Goal: Contribute content

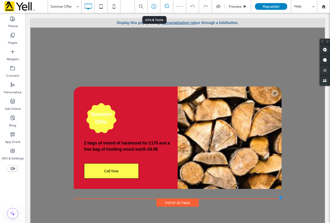
click at [157, 9] on div at bounding box center [154, 6] width 13 height 13
click at [154, 3] on div at bounding box center [154, 6] width 13 height 13
click at [155, 8] on use at bounding box center [154, 6] width 5 height 5
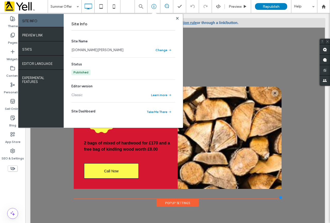
click at [112, 51] on link "[DOMAIN_NAME][PERSON_NAME]" at bounding box center [98, 49] width 52 height 5
click at [177, 18] on use at bounding box center [177, 18] width 3 height 3
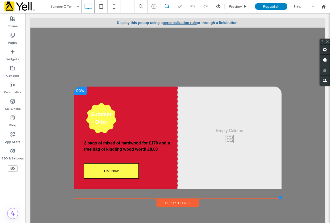
click at [136, 103] on div "Summer Offer 2 bags of mixed of hardwood for £170 and a free bag of kindling wo…" at bounding box center [126, 137] width 104 height 102
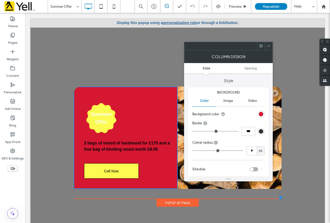
click at [272, 46] on div at bounding box center [269, 46] width 8 height 8
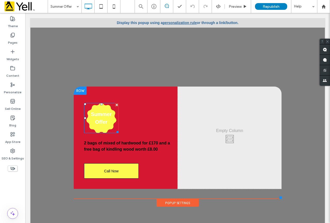
click at [100, 116] on h3 "Summer Offer" at bounding box center [101, 117] width 24 height 15
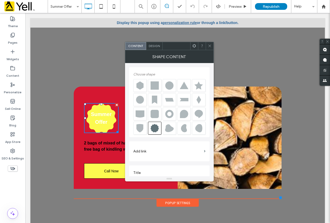
scroll to position [6, 0]
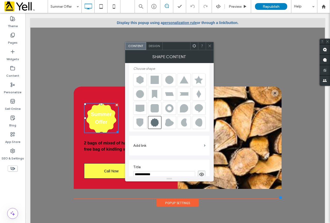
click at [213, 44] on div at bounding box center [210, 46] width 8 height 8
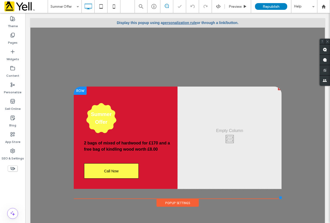
click at [102, 90] on div "Summer Offer 2 bags of mixed of hardwood for £170 and a free bag of kindling wo…" at bounding box center [126, 137] width 104 height 102
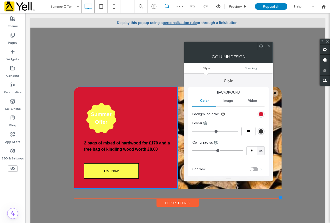
click at [269, 46] on icon at bounding box center [269, 46] width 4 height 4
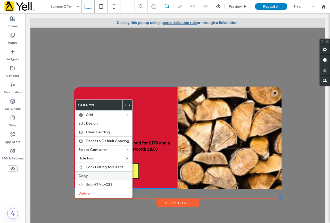
click at [93, 173] on div "Copy" at bounding box center [103, 175] width 57 height 9
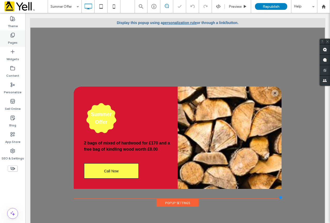
click at [9, 37] on div "Pages" at bounding box center [12, 38] width 25 height 17
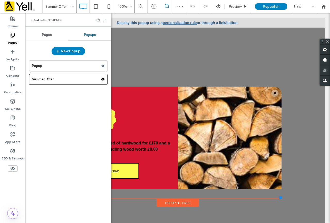
click at [48, 34] on span "Pages" at bounding box center [47, 35] width 10 height 4
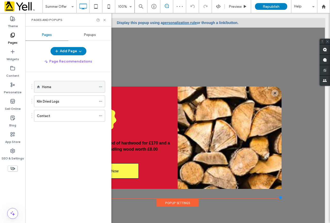
click at [47, 86] on label "Home" at bounding box center [46, 86] width 9 height 9
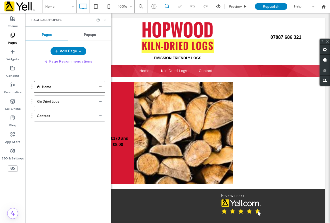
click at [103, 20] on icon at bounding box center [105, 20] width 4 height 4
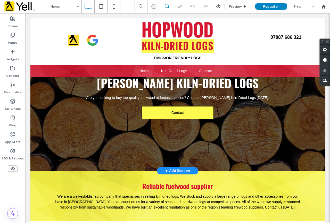
scroll to position [52, 0]
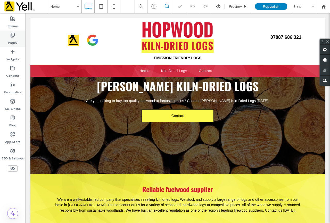
click at [14, 40] on label "Pages" at bounding box center [13, 41] width 10 height 7
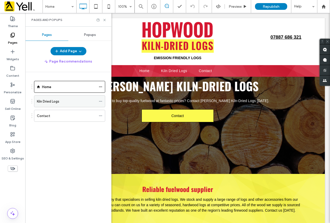
click at [53, 104] on div "Kiln Dried Logs" at bounding box center [66, 101] width 59 height 11
click at [105, 20] on icon at bounding box center [105, 20] width 4 height 4
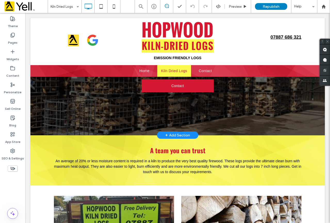
scroll to position [129, 0]
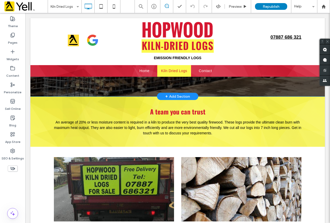
click at [172, 95] on div "+ Add Section" at bounding box center [177, 96] width 25 height 6
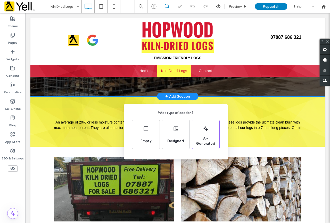
click at [184, 96] on div "What type of section? Empty Designed AI-Generated" at bounding box center [165, 124] width 330 height 248
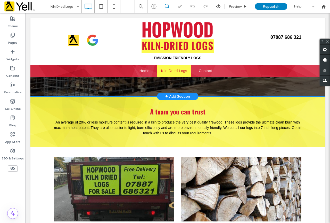
click at [184, 96] on div "+ Add Section" at bounding box center [177, 96] width 25 height 6
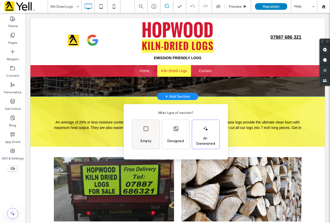
click at [139, 137] on div "Empty" at bounding box center [146, 140] width 15 height 11
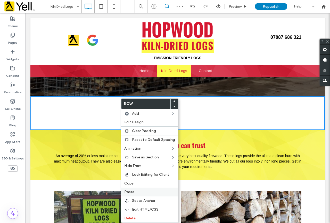
click at [144, 190] on label "Paste" at bounding box center [149, 191] width 51 height 4
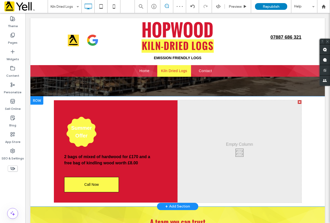
click at [298, 101] on div at bounding box center [300, 102] width 4 height 4
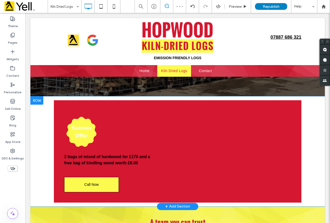
click at [227, 128] on div "Summer Offer 2 bags of mixed of hardwood for £170 and a free bag of kindling wo…" at bounding box center [178, 151] width 248 height 102
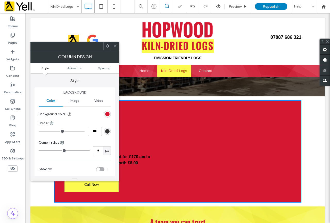
click at [114, 49] on span at bounding box center [115, 46] width 4 height 8
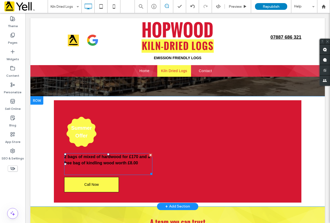
click at [117, 162] on strong "2 bags of mixed of hardwood for £170 and a free bag of kindling wood worth £8.00" at bounding box center [107, 159] width 86 height 11
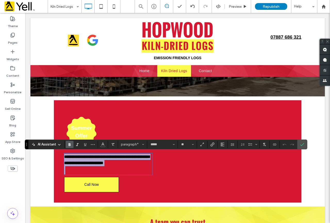
click at [137, 163] on p "**********" at bounding box center [108, 160] width 88 height 12
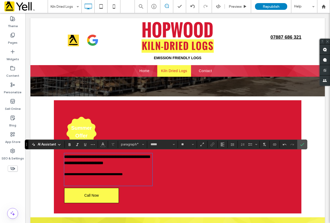
scroll to position [0, 0]
click at [136, 156] on strong "**********" at bounding box center [106, 160] width 85 height 10
drag, startPoint x: 142, startPoint y: 174, endPoint x: 42, endPoint y: 177, distance: 99.9
click at [42, 177] on div "**********" at bounding box center [177, 156] width 295 height 121
click at [141, 173] on p "**********" at bounding box center [108, 173] width 88 height 5
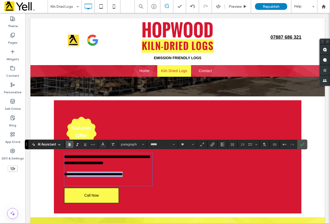
type input "**"
drag, startPoint x: 137, startPoint y: 175, endPoint x: 58, endPoint y: 173, distance: 79.5
click at [58, 173] on div "**********" at bounding box center [178, 156] width 248 height 113
click at [70, 144] on use "Bold" at bounding box center [70, 144] width 2 height 3
click at [193, 144] on use "Size" at bounding box center [193, 144] width 2 height 1
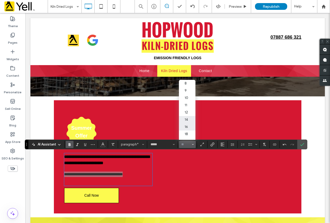
click at [186, 126] on label "16" at bounding box center [187, 126] width 17 height 7
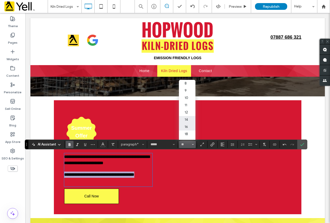
type input "**"
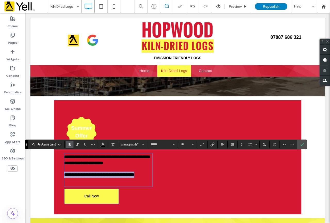
click at [98, 178] on p "**********" at bounding box center [108, 174] width 88 height 6
drag, startPoint x: 64, startPoint y: 172, endPoint x: 61, endPoint y: 172, distance: 3.4
click at [61, 172] on div "**********" at bounding box center [178, 157] width 248 height 114
drag, startPoint x: 78, startPoint y: 182, endPoint x: 81, endPoint y: 179, distance: 4.2
click at [78, 178] on p "**********" at bounding box center [108, 174] width 88 height 6
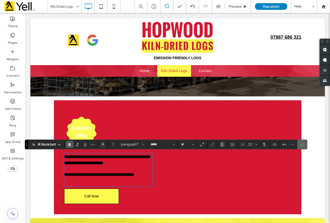
click at [303, 145] on use "Confirm" at bounding box center [302, 144] width 4 height 3
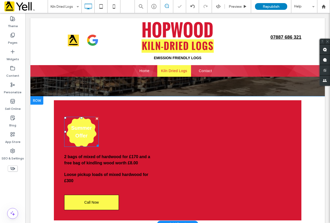
click at [78, 123] on div "Summer Offer" at bounding box center [81, 132] width 35 height 30
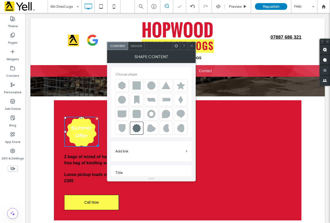
scroll to position [6, 0]
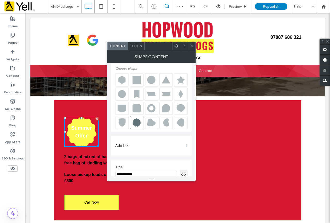
click at [134, 48] on div "Design" at bounding box center [136, 46] width 17 height 8
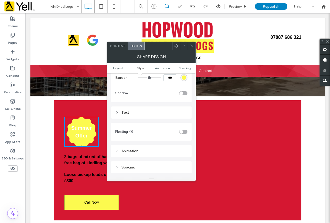
scroll to position [207, 0]
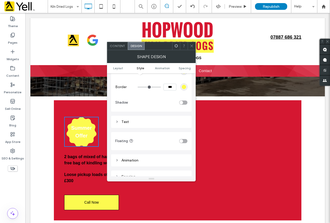
click at [120, 124] on div "Text" at bounding box center [151, 121] width 72 height 7
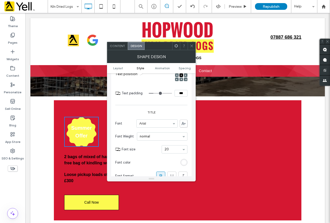
scroll to position [284, 0]
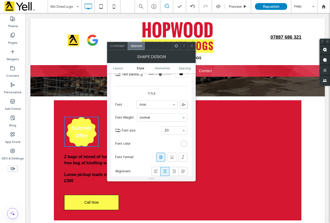
click at [182, 142] on div "rgb(255, 255, 255)" at bounding box center [184, 143] width 4 height 4
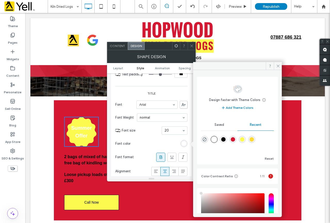
click at [225, 140] on div "rgba(0, 0, 0, 1)" at bounding box center [223, 139] width 4 height 4
type input "*******"
click at [192, 46] on icon at bounding box center [192, 46] width 4 height 4
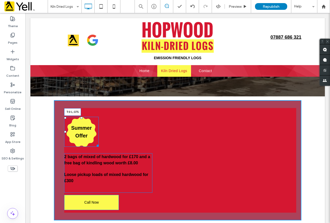
drag, startPoint x: 63, startPoint y: 117, endPoint x: 185, endPoint y: 122, distance: 122.2
click at [66, 117] on div at bounding box center [65, 118] width 2 height 2
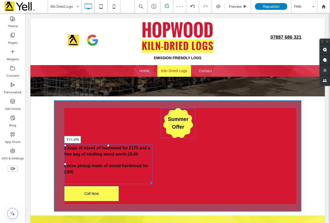
drag, startPoint x: 64, startPoint y: 145, endPoint x: 163, endPoint y: 155, distance: 100.1
click at [66, 144] on div at bounding box center [65, 145] width 2 height 2
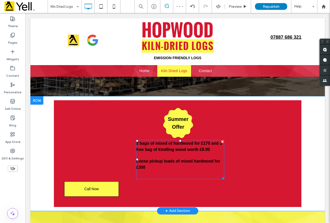
click at [155, 169] on p "Loose pickup loads of mixed hardwood for £300" at bounding box center [180, 164] width 88 height 12
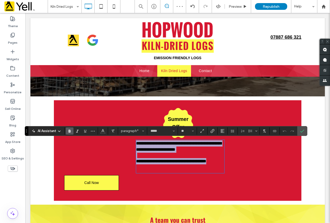
drag, startPoint x: 144, startPoint y: 166, endPoint x: 131, endPoint y: 136, distance: 33.5
click at [131, 136] on div "**********" at bounding box center [178, 150] width 248 height 100
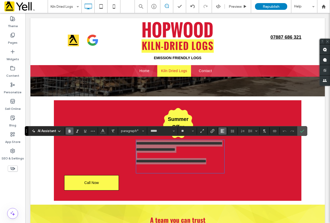
click at [221, 131] on use "Alignment" at bounding box center [223, 131] width 4 height 4
click at [224, 144] on label "ui.textEditor.alignment.center" at bounding box center [228, 146] width 18 height 7
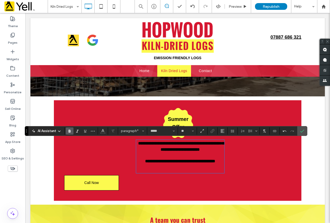
click at [186, 172] on p at bounding box center [180, 168] width 88 height 8
click at [301, 132] on icon "Confirm" at bounding box center [302, 131] width 4 height 4
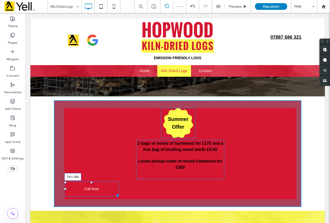
drag, startPoint x: 64, startPoint y: 182, endPoint x: 152, endPoint y: 183, distance: 88.0
click at [66, 183] on div at bounding box center [65, 182] width 2 height 2
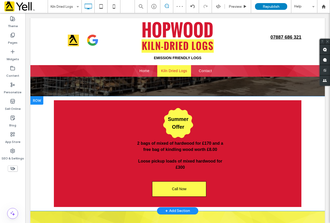
click at [242, 186] on div "Summer Offer 2 bags of mixed of hardwood for £170 and a free bag of kindling wo…" at bounding box center [178, 153] width 248 height 107
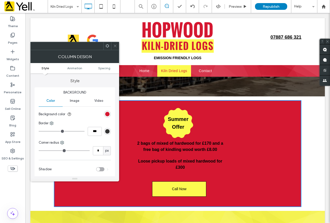
click at [115, 46] on use at bounding box center [115, 46] width 3 height 3
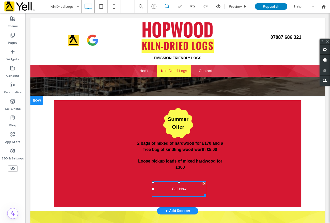
click at [179, 186] on span "Call Now" at bounding box center [179, 189] width 14 height 12
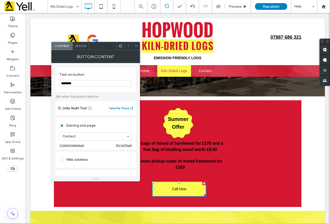
click at [84, 44] on span "Design" at bounding box center [80, 46] width 11 height 4
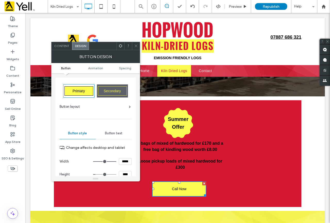
click at [115, 134] on span "Button text" at bounding box center [114, 133] width 18 height 4
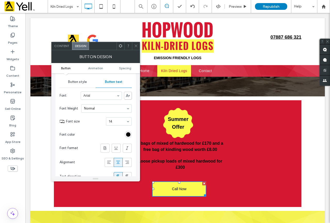
scroll to position [52, 0]
click at [107, 145] on icon at bounding box center [104, 147] width 5 height 5
click at [135, 45] on use at bounding box center [136, 46] width 3 height 3
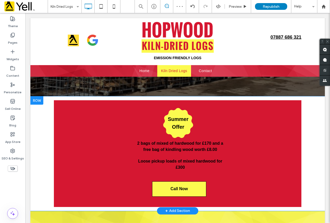
click at [254, 153] on div "Summer Offer 2 bags of mixed of hardwood for £170 and a free bag of kindling wo…" at bounding box center [178, 153] width 248 height 107
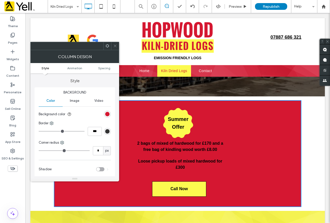
click at [116, 46] on icon at bounding box center [115, 46] width 4 height 4
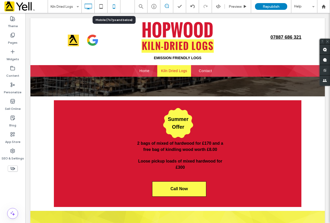
click at [113, 7] on use at bounding box center [114, 6] width 2 height 4
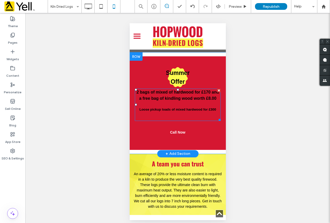
scroll to position [129, 0]
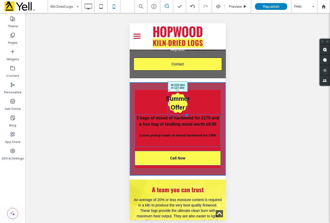
drag, startPoint x: 185, startPoint y: 104, endPoint x: 205, endPoint y: 111, distance: 20.7
click at [188, 112] on div at bounding box center [186, 114] width 4 height 4
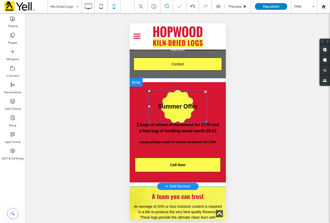
click at [181, 102] on h3 "Summer Offer" at bounding box center [177, 106] width 39 height 9
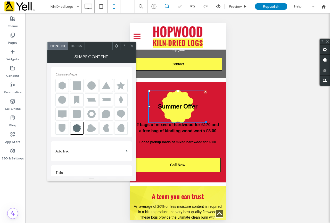
scroll to position [6, 0]
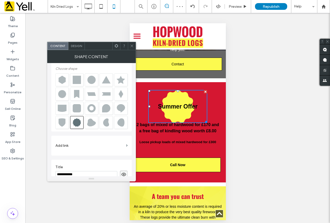
click at [78, 45] on span "Design" at bounding box center [76, 46] width 11 height 4
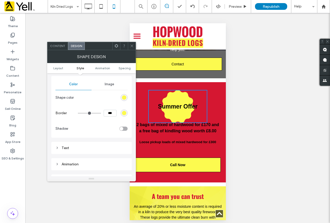
scroll to position [129, 0]
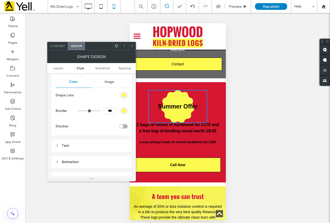
click at [62, 146] on div "Text" at bounding box center [91, 145] width 72 height 4
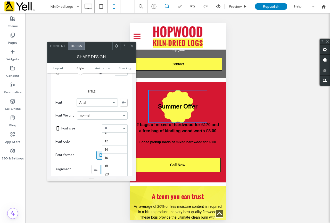
scroll to position [23, 0]
click at [209, 99] on div "Summer Offer 2 bags of mixed of hardwood for £170 and a free bag of kindling wo…" at bounding box center [178, 132] width 96 height 100
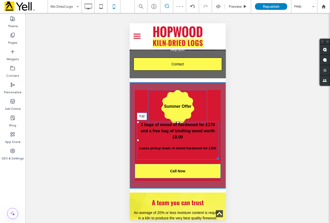
drag, startPoint x: 176, startPoint y: 112, endPoint x: 319, endPoint y: 143, distance: 146.4
click at [177, 121] on div at bounding box center [178, 122] width 2 height 2
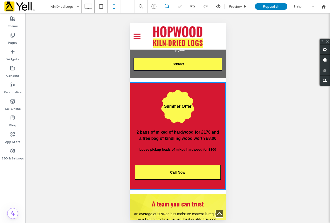
click at [235, 127] on div "Unhide? Yes Unhide? Yes Unhide? Yes Unhide? Yes Unhide? Yes Unhide? Yes Unhide?…" at bounding box center [177, 119] width 305 height 213
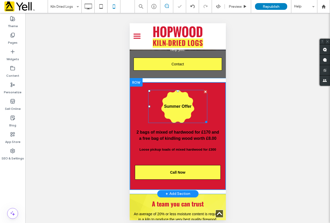
click at [165, 103] on h3 "Summer Offer" at bounding box center [178, 106] width 28 height 6
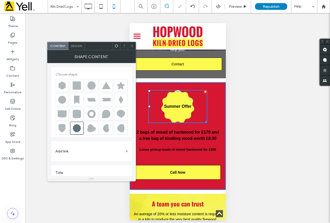
scroll to position [6, 0]
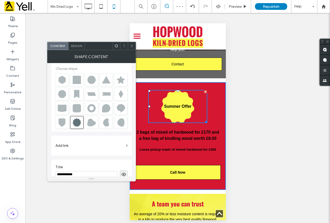
click at [264, 107] on div "Unhide? Yes Unhide? Yes Unhide? Yes Unhide? Yes Unhide? Yes Unhide? Yes Unhide?…" at bounding box center [177, 119] width 305 height 213
click at [133, 45] on icon at bounding box center [132, 46] width 4 height 4
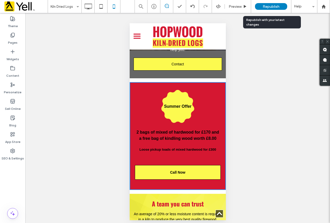
click at [270, 6] on span "Republish" at bounding box center [271, 6] width 17 height 4
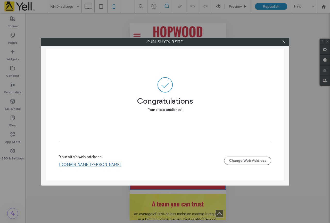
click at [90, 7] on div "Publish your site Congratulations Your site is published! Your site's web addre…" at bounding box center [165, 111] width 330 height 223
click at [285, 41] on icon at bounding box center [284, 42] width 4 height 4
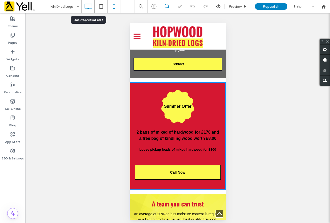
click at [88, 8] on icon at bounding box center [88, 6] width 10 height 10
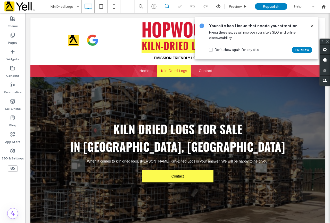
scroll to position [0, 0]
click at [312, 26] on icon at bounding box center [313, 26] width 4 height 4
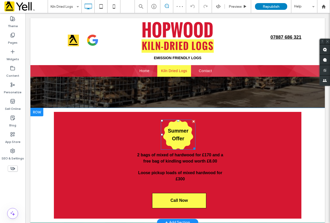
scroll to position [129, 0]
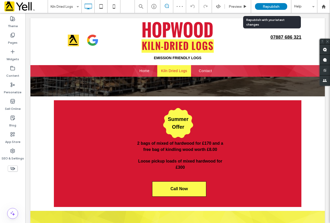
click at [271, 9] on div "Republish" at bounding box center [271, 6] width 32 height 7
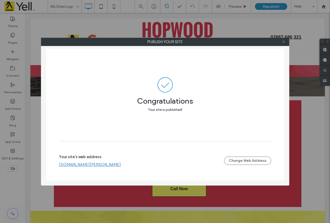
click at [285, 43] on icon at bounding box center [284, 42] width 4 height 4
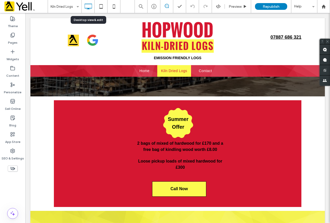
click at [88, 4] on use at bounding box center [88, 7] width 7 height 6
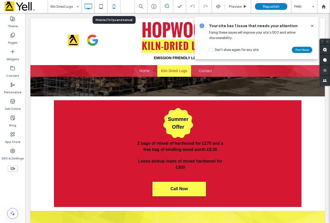
click at [112, 8] on icon at bounding box center [114, 6] width 10 height 10
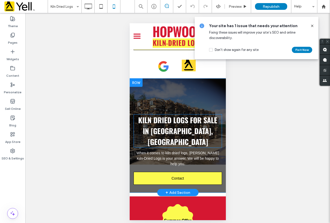
scroll to position [103, 0]
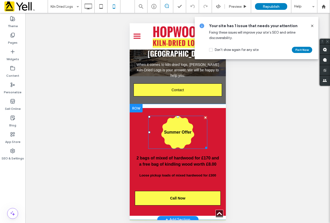
click at [184, 129] on h3 "Summer Offer" at bounding box center [178, 132] width 28 height 6
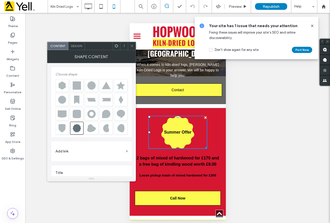
scroll to position [6, 0]
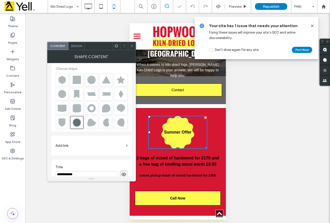
click at [132, 47] on icon at bounding box center [132, 46] width 4 height 4
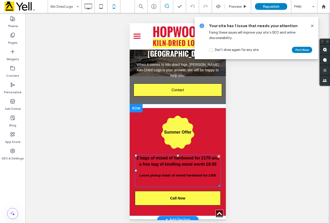
click at [183, 156] on strong "2 bags of mixed of hardwood for £170 and a free bag of kindling wood worth £8.00" at bounding box center [177, 161] width 83 height 11
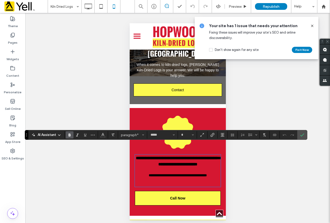
click at [201, 156] on strong "**********" at bounding box center [179, 161] width 86 height 10
type input "**"
drag, startPoint x: 176, startPoint y: 147, endPoint x: 171, endPoint y: 146, distance: 5.5
click at [171, 156] on strong "**********" at bounding box center [179, 161] width 86 height 10
click at [300, 135] on icon "Confirm" at bounding box center [302, 135] width 4 height 4
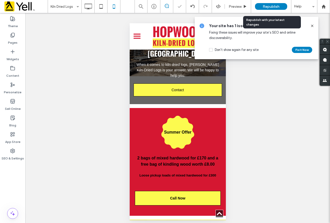
click at [274, 6] on span "Republish" at bounding box center [271, 6] width 17 height 4
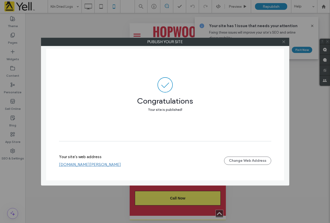
click at [284, 42] on icon at bounding box center [284, 42] width 4 height 4
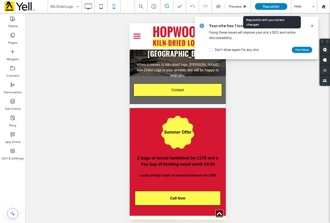
click at [269, 2] on div "Republish" at bounding box center [271, 6] width 32 height 13
click at [313, 23] on span at bounding box center [313, 26] width 4 height 6
